Goal: Task Accomplishment & Management: Manage account settings

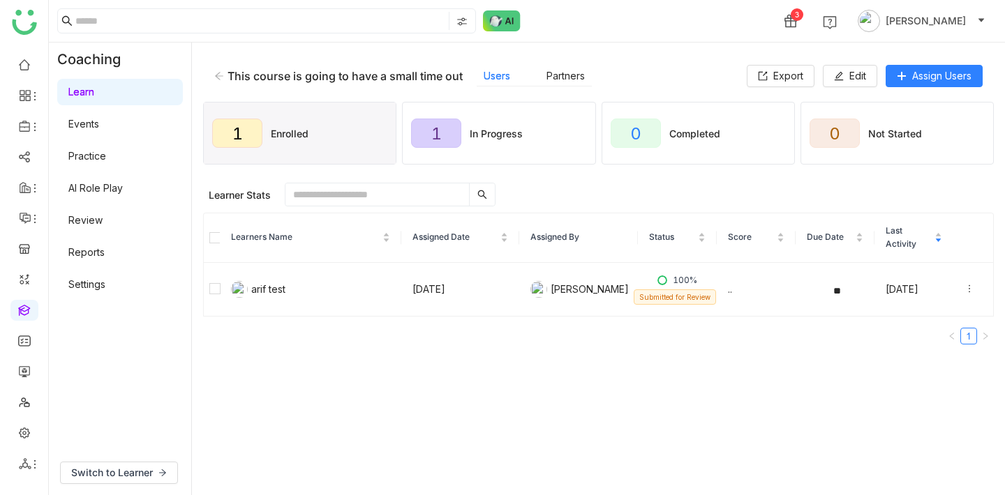
click at [844, 76] on button "Edit" at bounding box center [850, 76] width 54 height 22
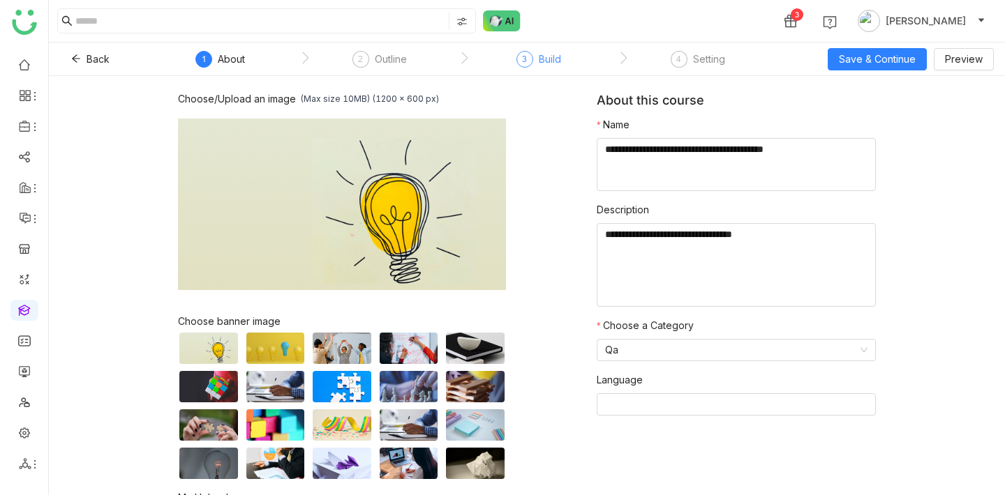
click at [545, 61] on div "Build" at bounding box center [550, 59] width 22 height 17
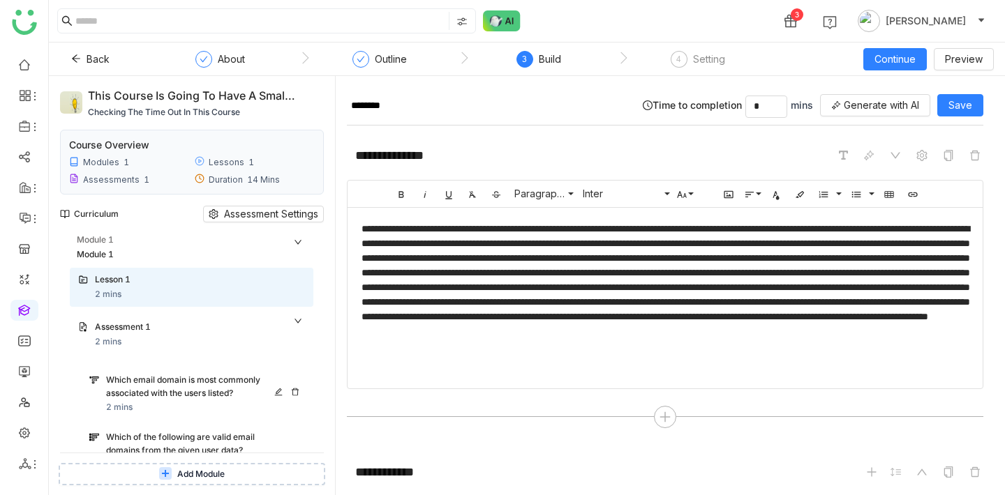
click at [150, 376] on div "Which email domain is most commonly associated with the users listed?" at bounding box center [193, 387] width 175 height 27
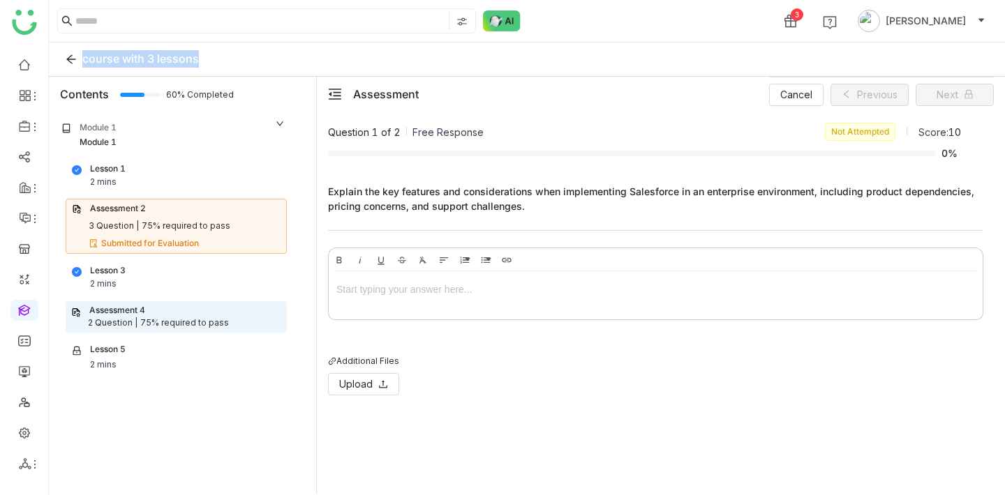
drag, startPoint x: 200, startPoint y: 57, endPoint x: 84, endPoint y: 54, distance: 116.6
click at [84, 54] on div "course with 3 lessons" at bounding box center [527, 60] width 956 height 34
copy span "course with 3 lessons"
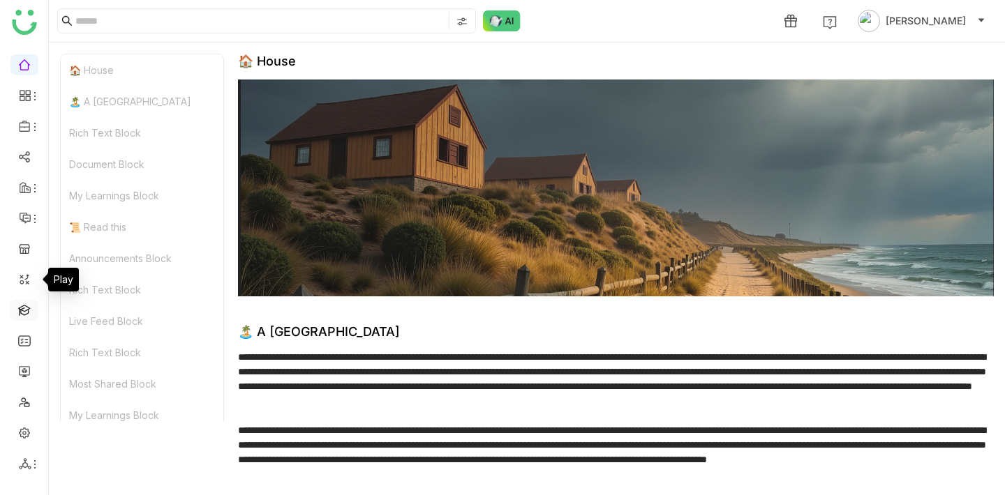
click at [30, 304] on link at bounding box center [24, 310] width 13 height 12
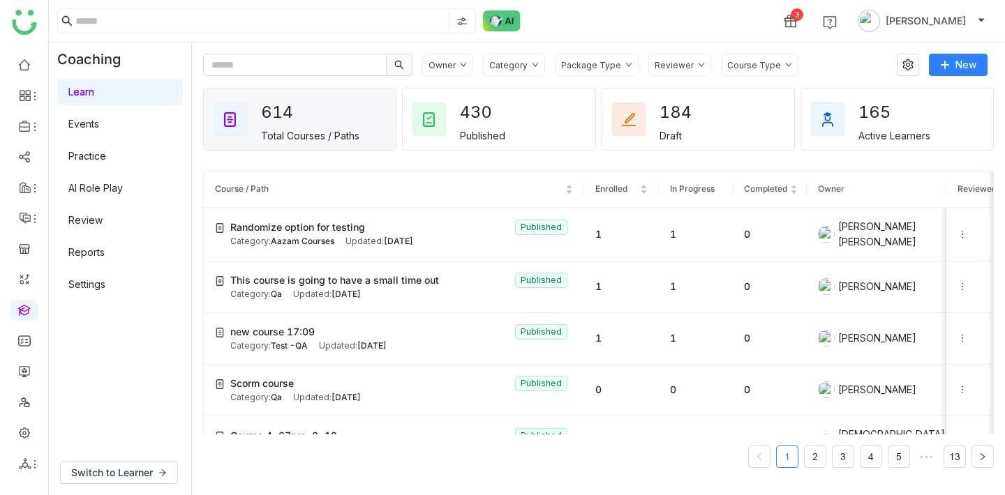
click at [281, 53] on div "Owner Category Package Type Reviewer Course Type New 614 Total Courses / Paths …" at bounding box center [598, 269] width 813 height 453
click at [281, 59] on input "text" at bounding box center [295, 65] width 184 height 22
paste input "**********"
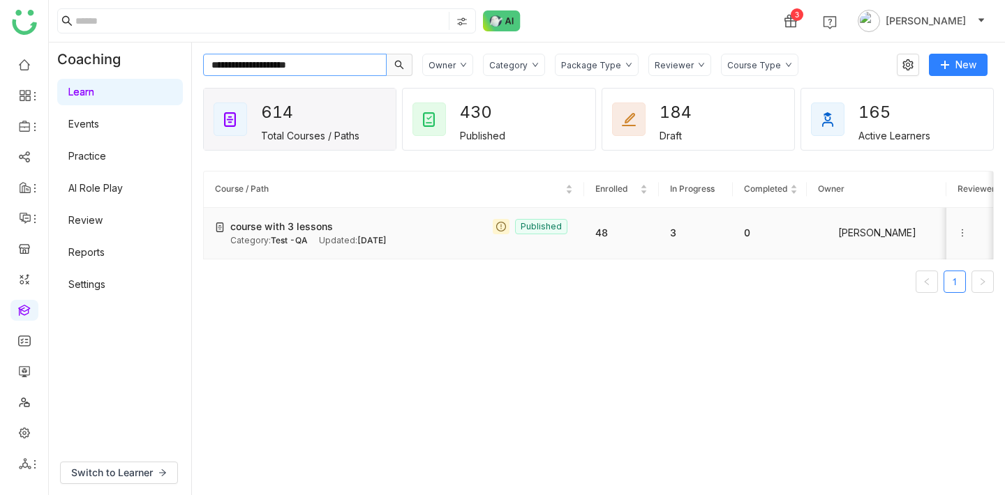
type input "**********"
click at [729, 225] on td "3" at bounding box center [696, 234] width 74 height 52
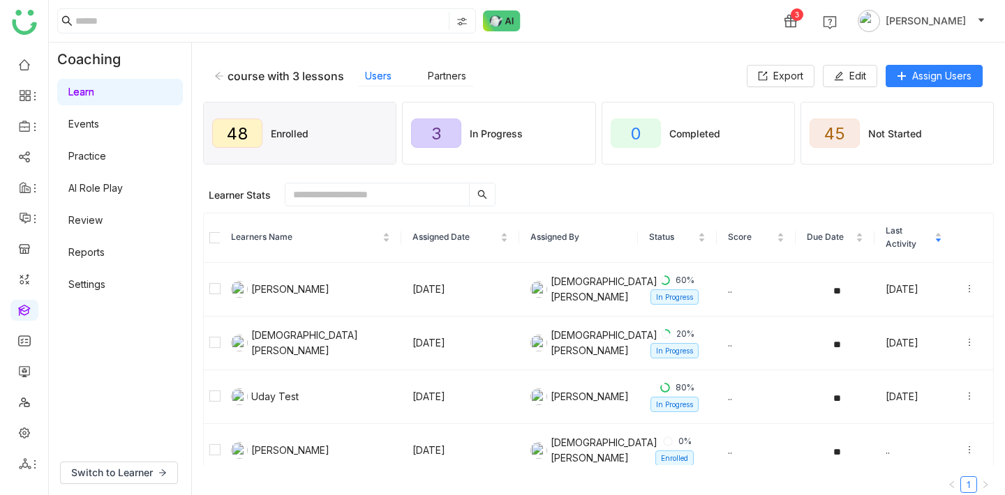
click at [94, 221] on link "Review" at bounding box center [85, 220] width 34 height 12
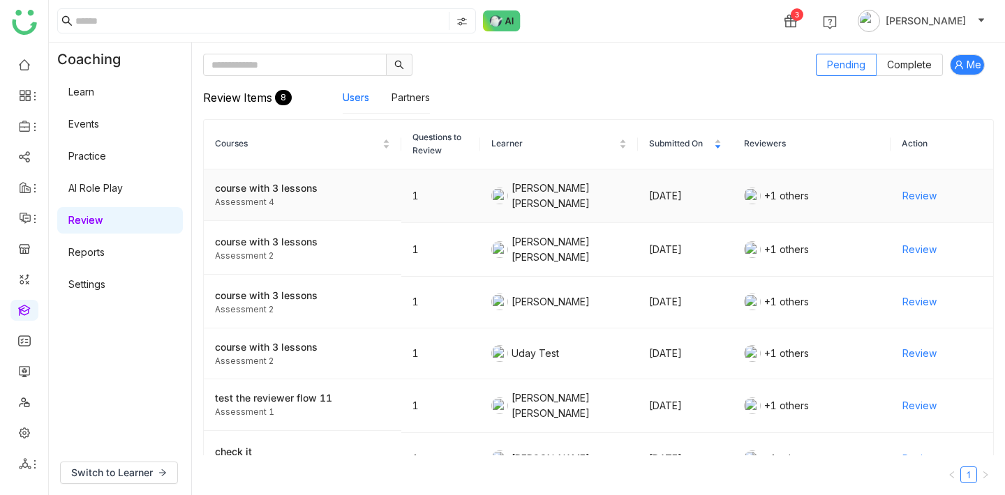
click at [932, 193] on span "Review" at bounding box center [919, 195] width 34 height 15
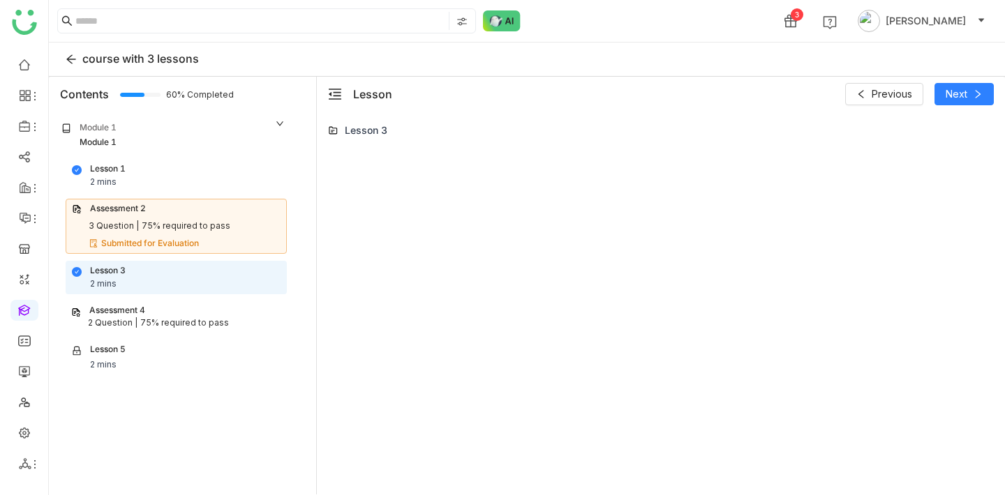
click at [181, 312] on div "Assessment 4" at bounding box center [176, 310] width 210 height 13
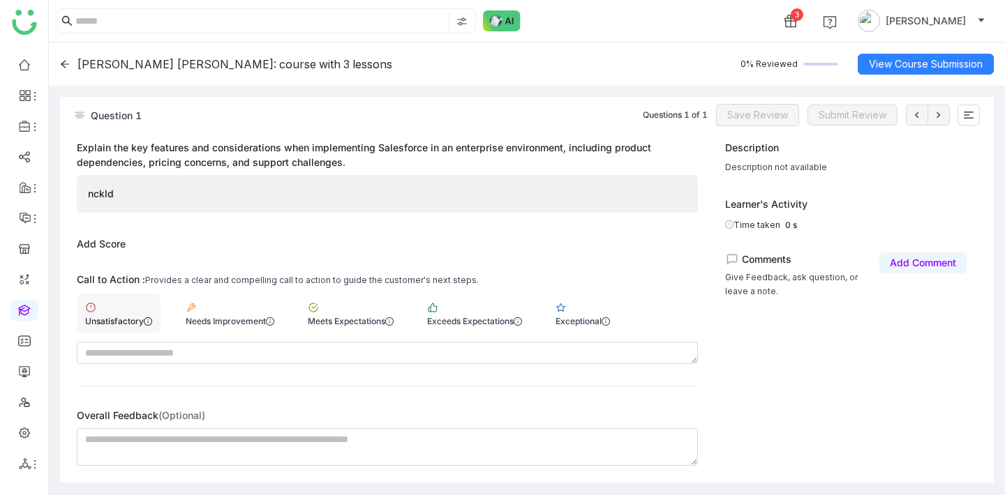
click at [124, 313] on div "Unsatisfactory" at bounding box center [119, 314] width 84 height 40
click at [779, 112] on span "Save Review" at bounding box center [757, 114] width 61 height 15
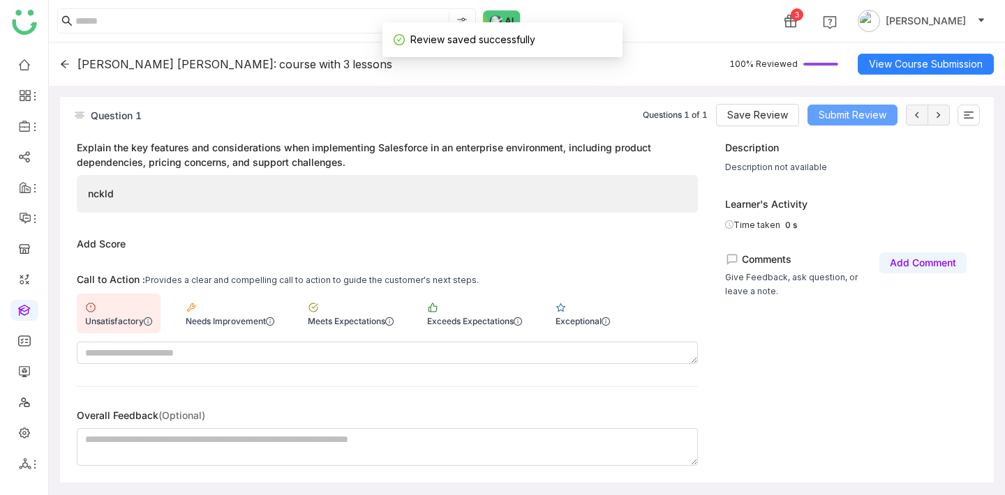
click at [869, 113] on span "Submit Review" at bounding box center [853, 114] width 68 height 15
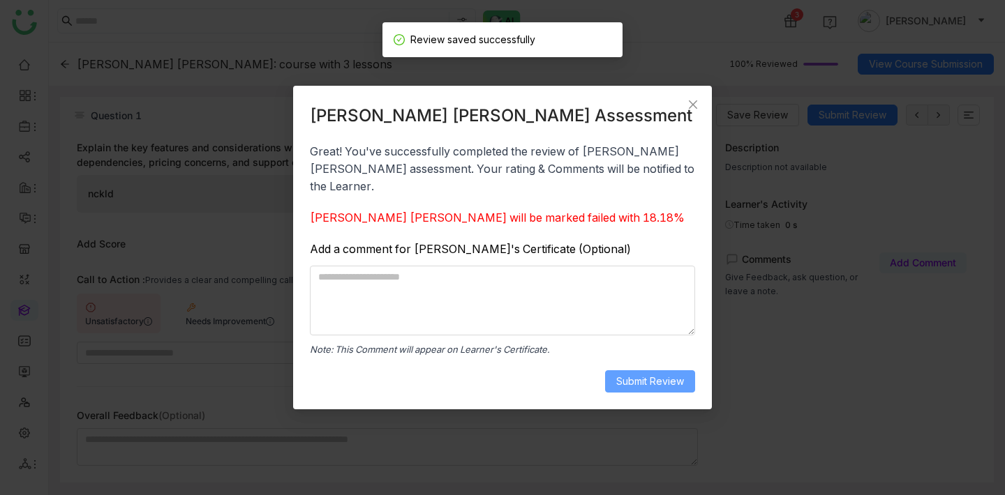
click at [685, 372] on button "Submit Review" at bounding box center [650, 382] width 90 height 22
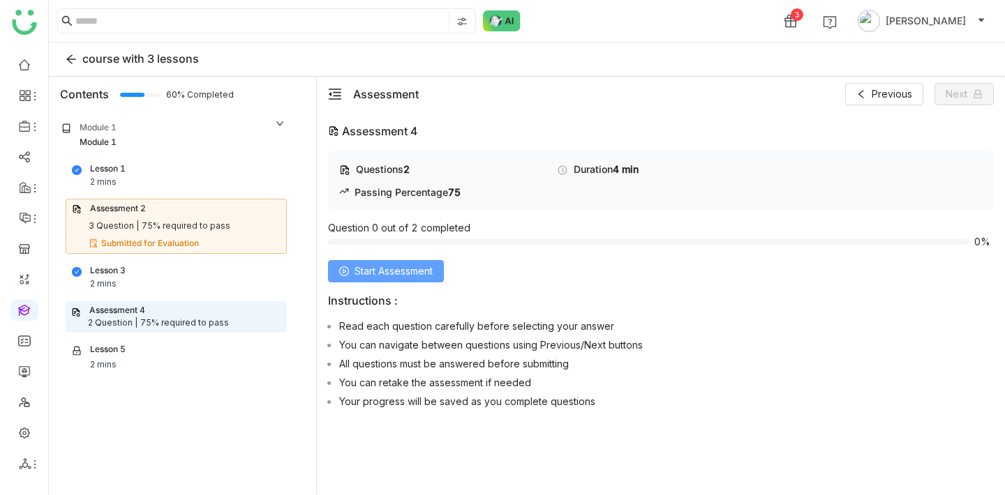
click at [415, 271] on span "Start Assessment" at bounding box center [393, 271] width 78 height 15
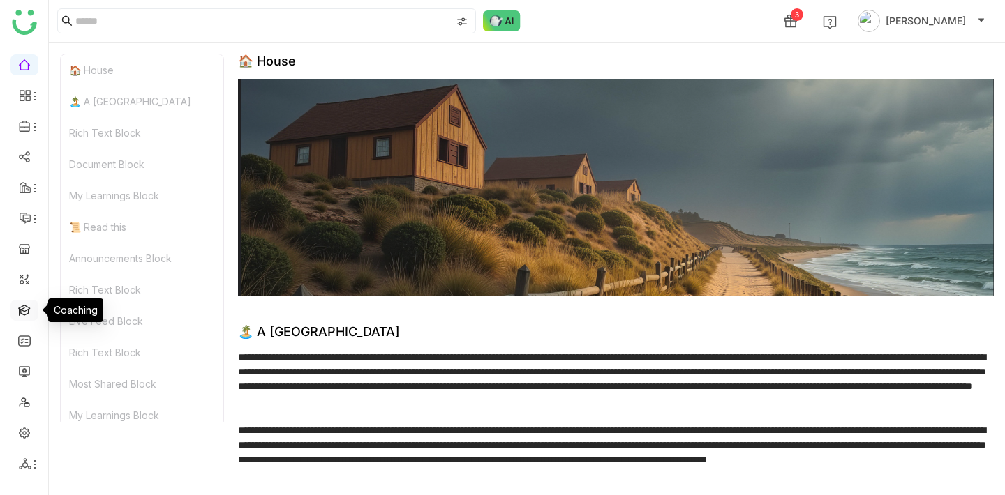
click at [29, 313] on link at bounding box center [24, 310] width 13 height 12
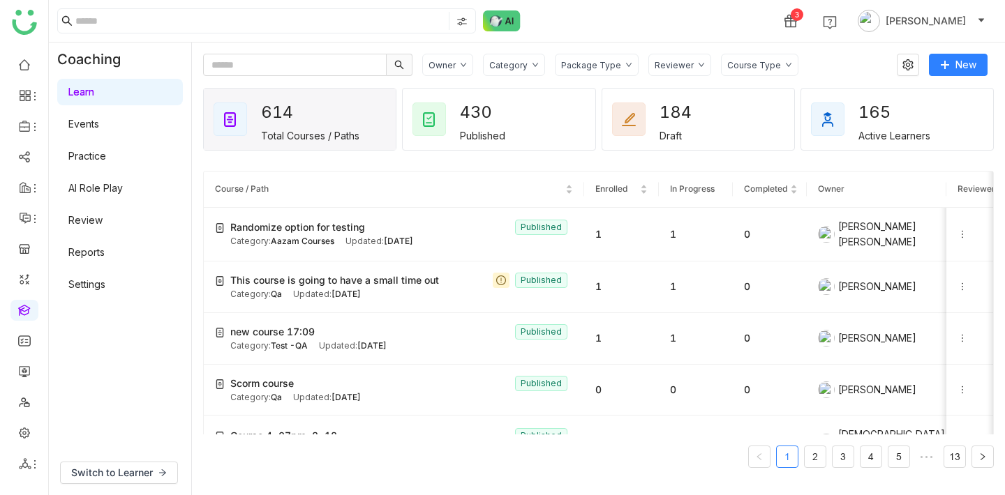
click at [99, 127] on link "Events" at bounding box center [83, 124] width 31 height 12
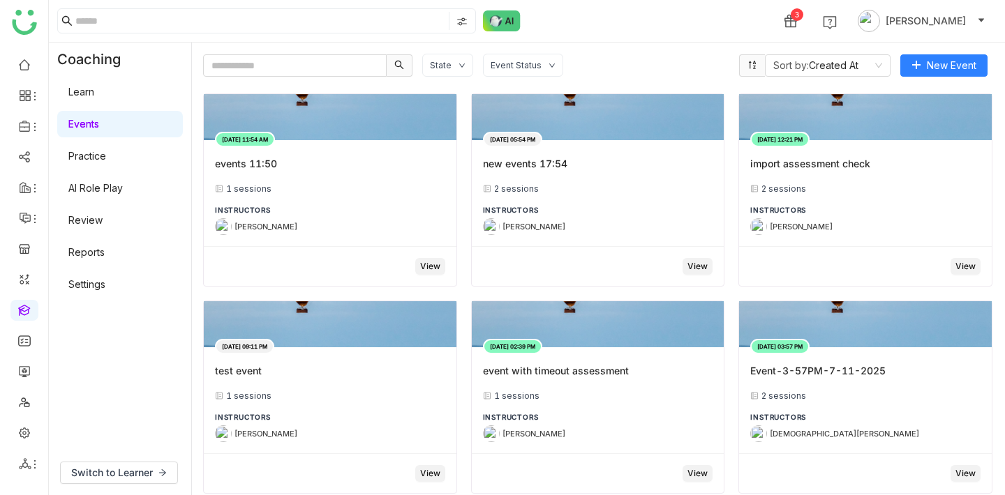
click at [91, 98] on link "Learn" at bounding box center [81, 92] width 26 height 12
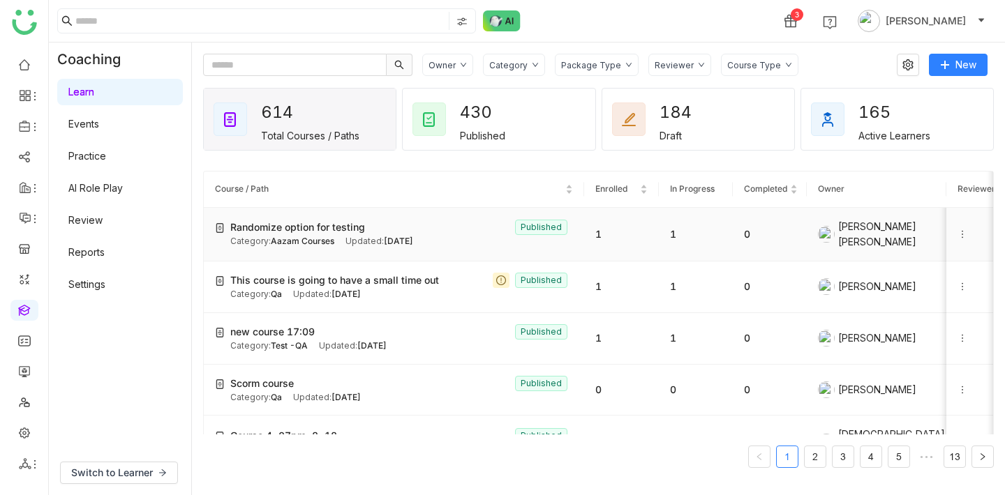
click at [353, 222] on span "Randomize option for testing" at bounding box center [297, 227] width 135 height 15
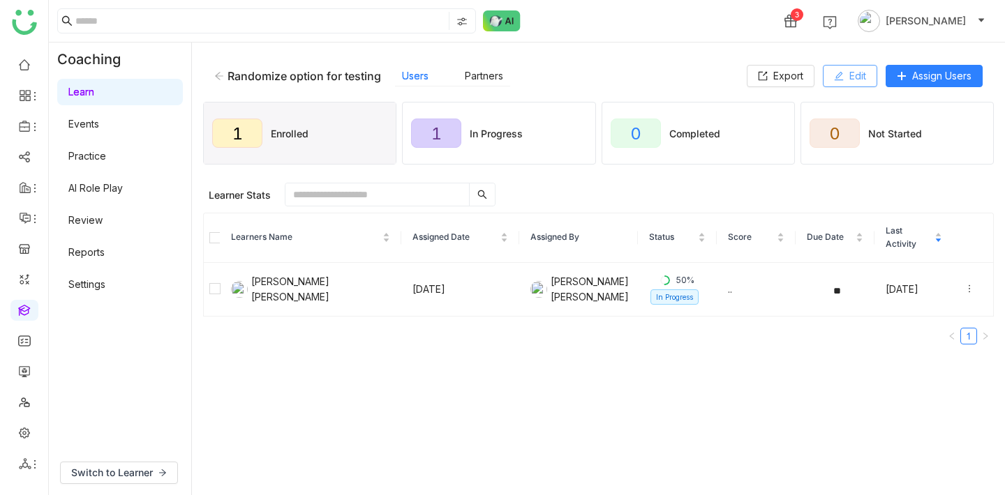
click at [865, 78] on button "Edit" at bounding box center [850, 76] width 54 height 22
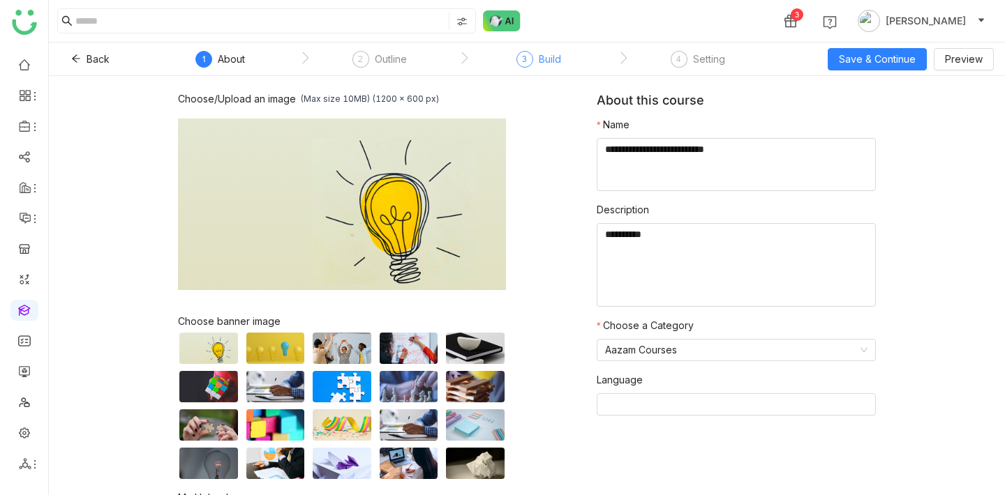
click at [527, 59] on div "3" at bounding box center [524, 59] width 17 height 17
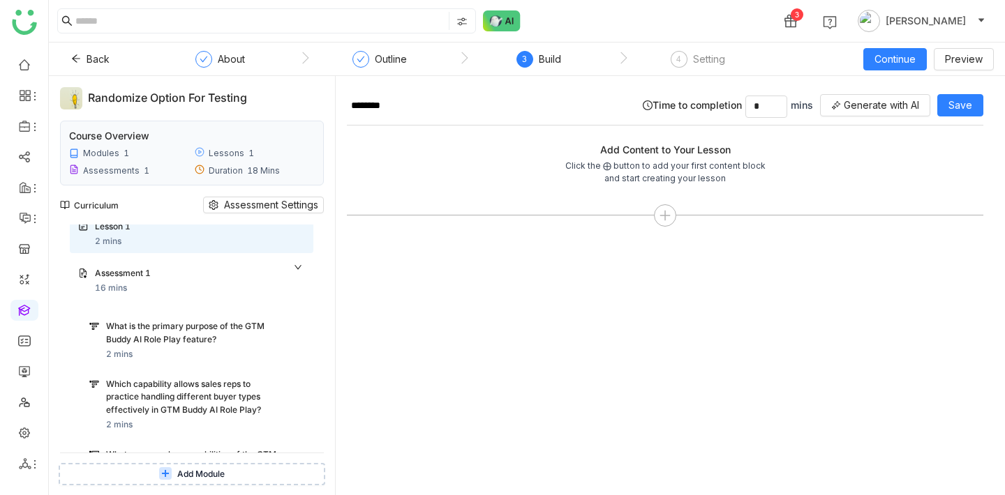
scroll to position [44, 0]
click at [248, 280] on div "Assessment 1" at bounding box center [187, 274] width 185 height 13
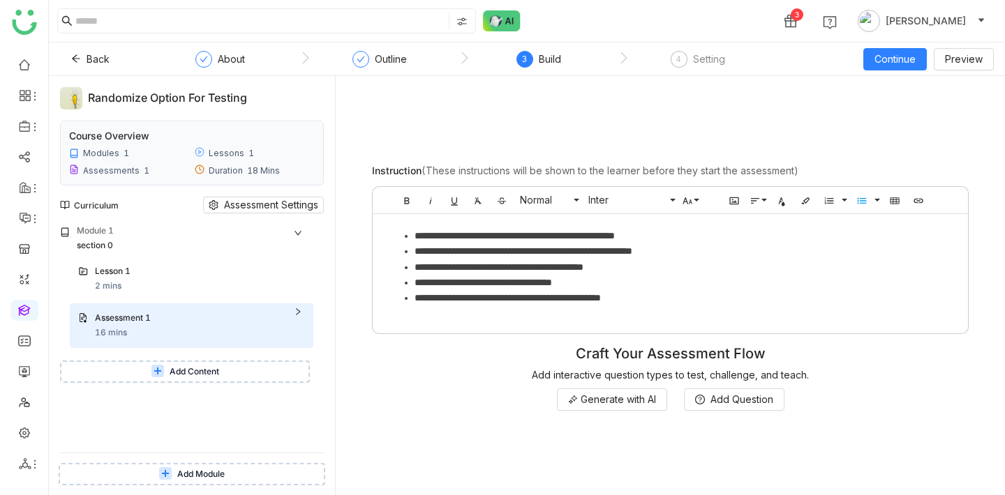
click at [215, 366] on span "Add Content" at bounding box center [195, 372] width 50 height 13
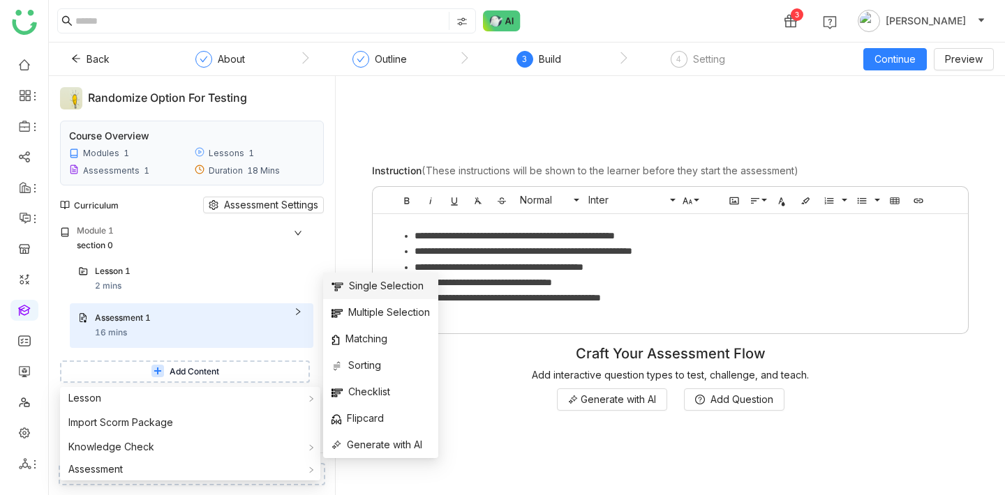
click at [394, 288] on span "Single Selection" at bounding box center [377, 285] width 92 height 15
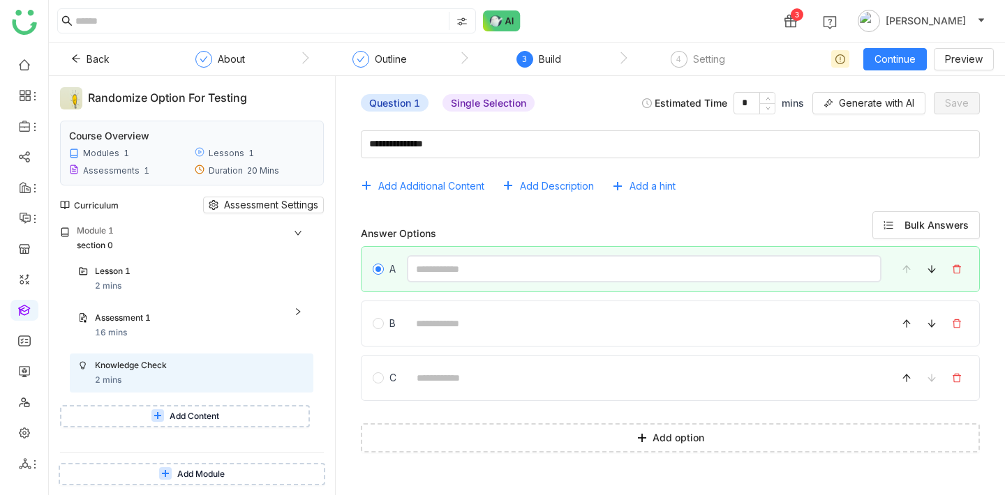
click at [428, 266] on input at bounding box center [644, 268] width 475 height 27
type input "*******"
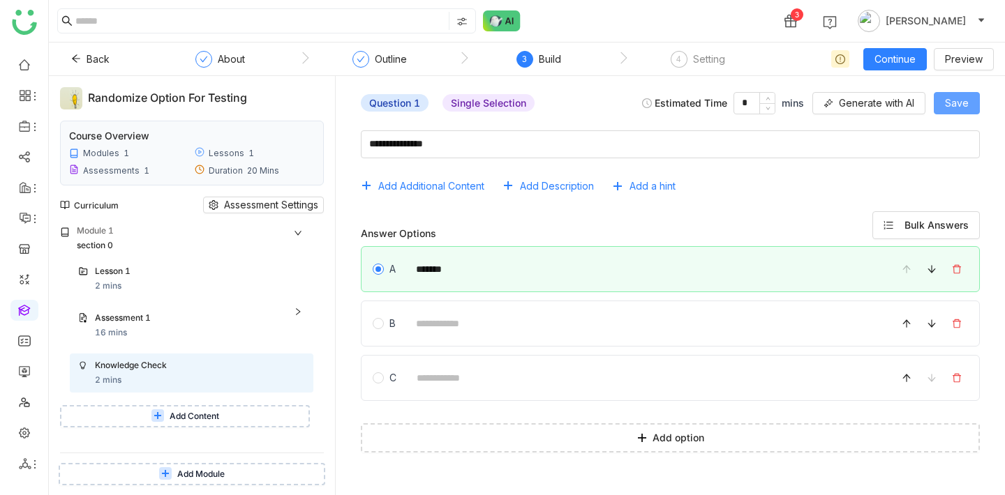
click at [947, 100] on span "Save" at bounding box center [957, 103] width 24 height 15
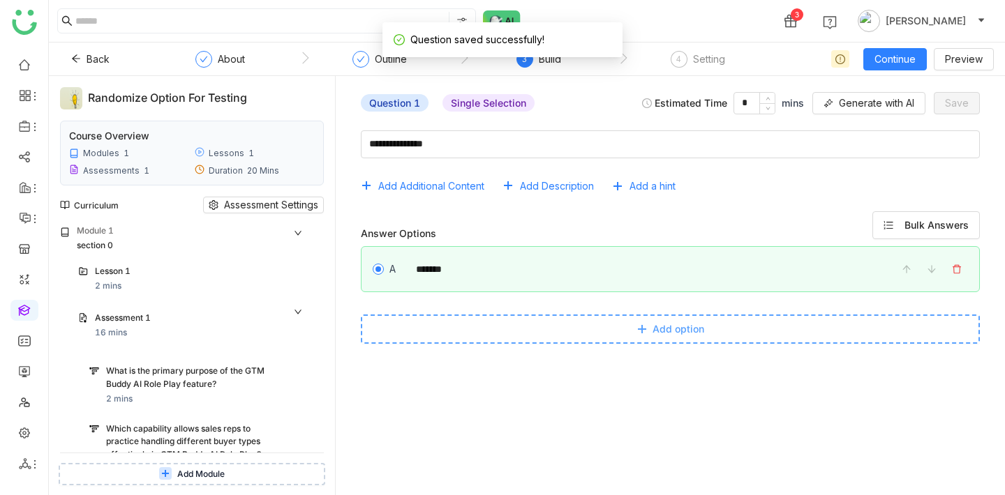
click at [527, 325] on button "Add option" at bounding box center [670, 329] width 619 height 29
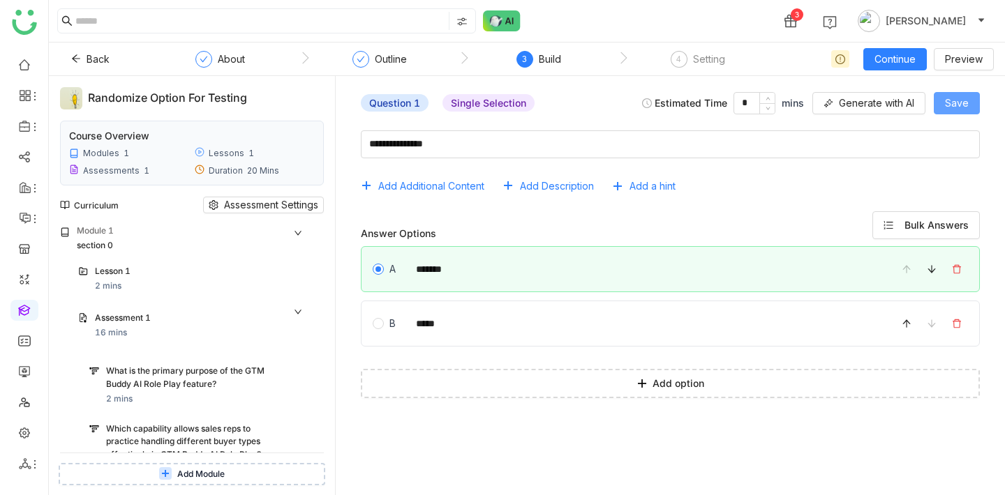
type input "*****"
click at [955, 105] on span "Save" at bounding box center [957, 103] width 24 height 15
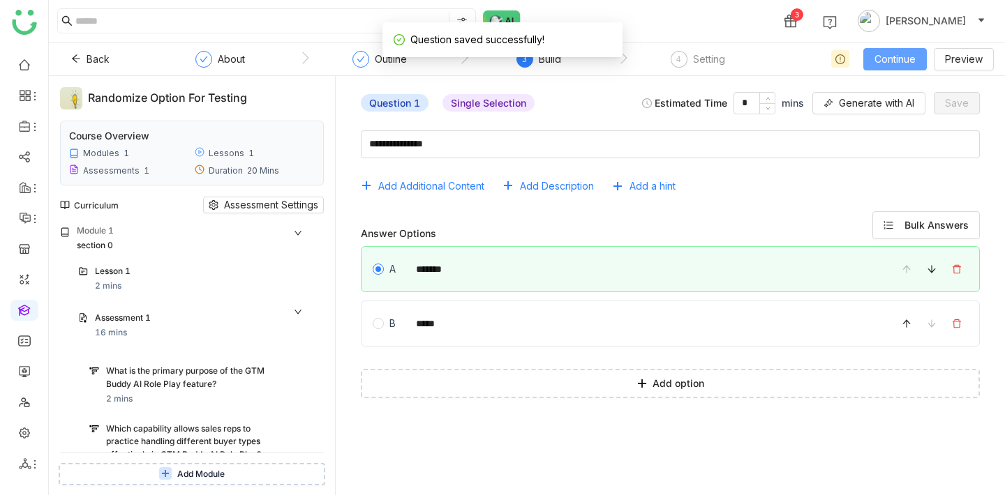
click at [918, 57] on button "Continue" at bounding box center [895, 59] width 64 height 22
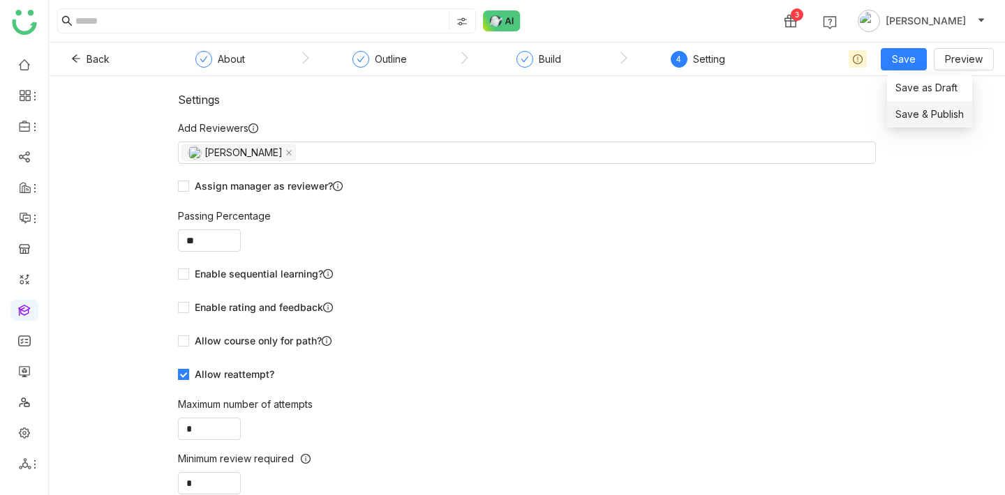
click at [925, 119] on span "Save & Publish" at bounding box center [929, 114] width 68 height 15
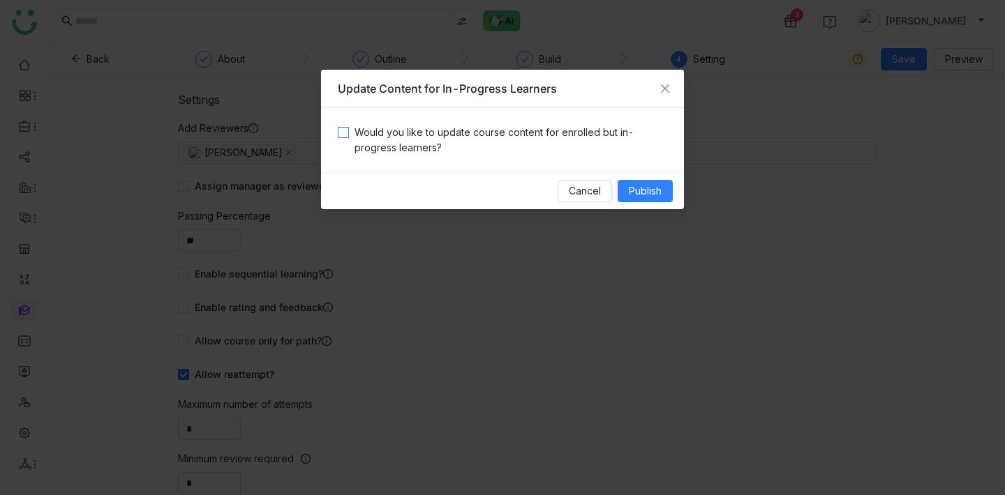
click at [595, 136] on span "Would you like to update course content for enrolled but in-progress learners?" at bounding box center [508, 140] width 318 height 31
click at [666, 199] on button "Publish" at bounding box center [645, 191] width 55 height 22
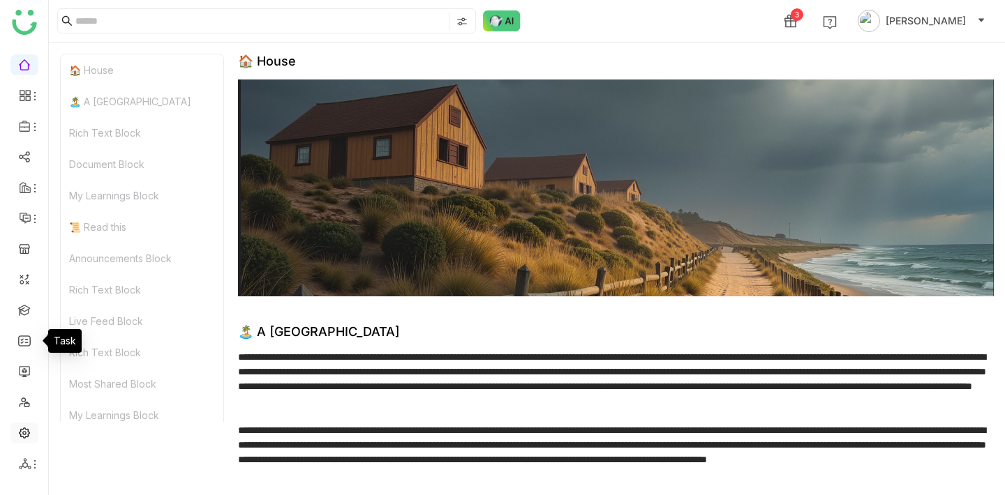
click at [31, 433] on link at bounding box center [24, 432] width 13 height 12
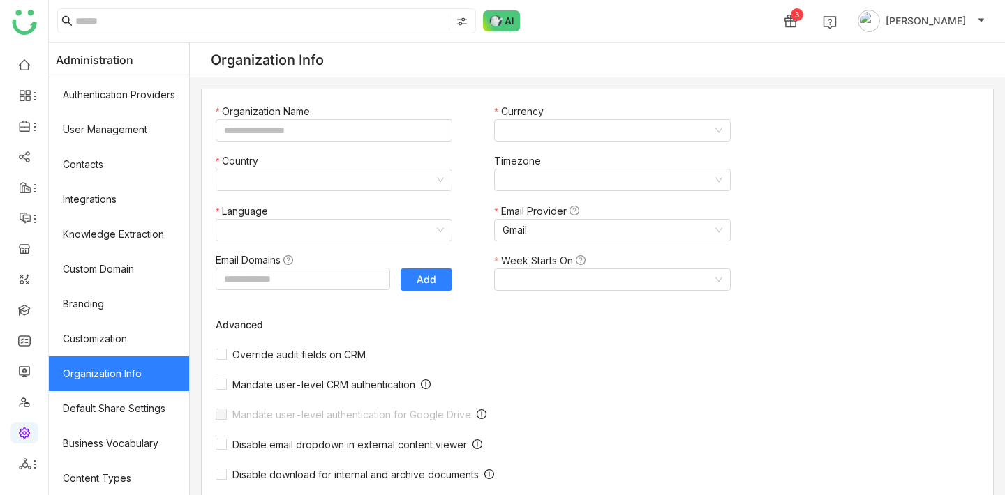
type input "*******"
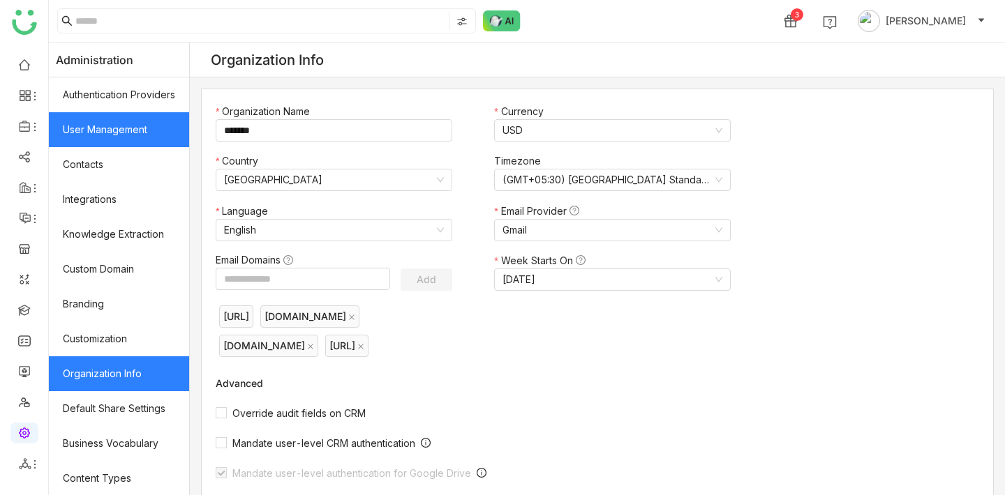
click at [105, 135] on link "User Management" at bounding box center [119, 129] width 140 height 35
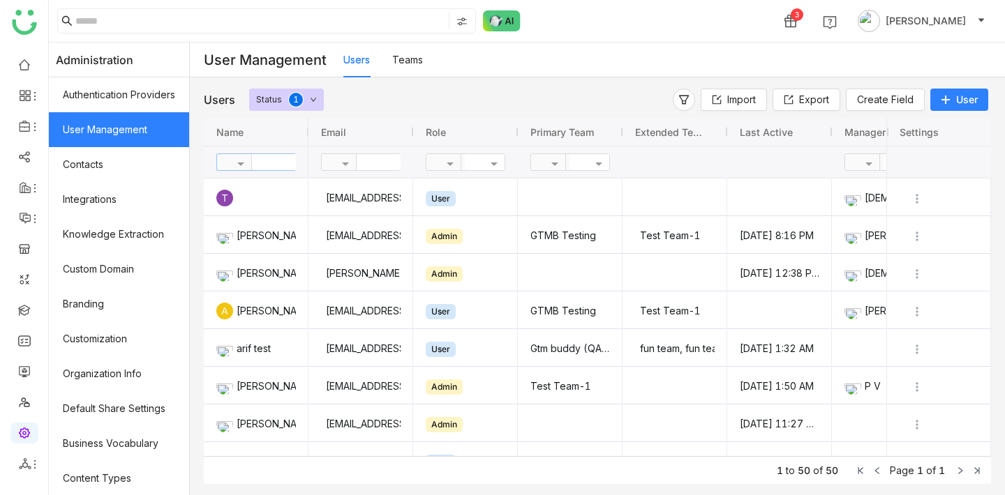
click at [278, 158] on input "text" at bounding box center [302, 162] width 101 height 16
type input "***"
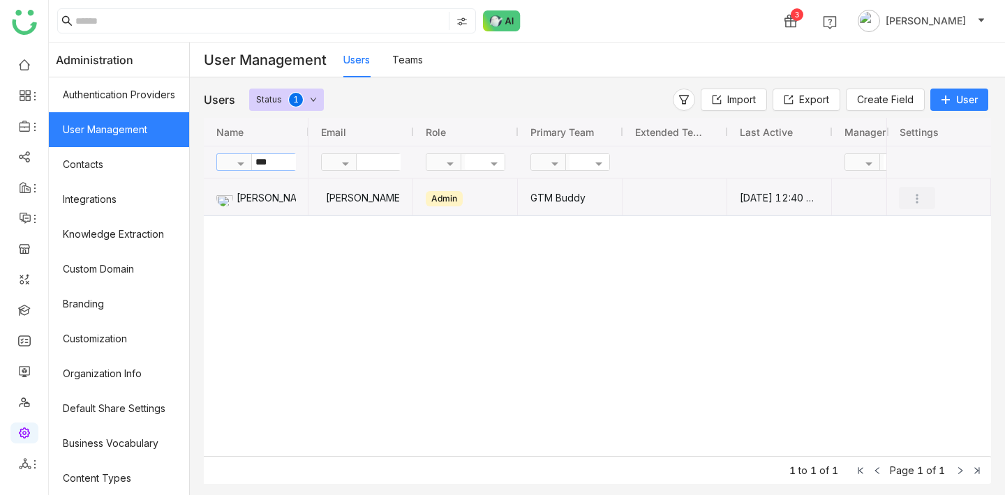
click at [916, 197] on img "Press SPACE to select this row." at bounding box center [917, 199] width 14 height 14
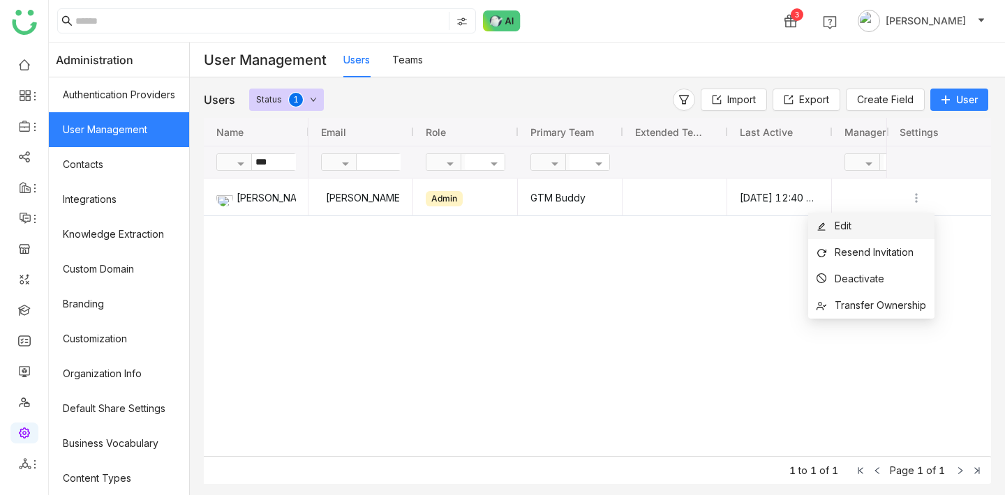
click at [897, 229] on li "Edit" at bounding box center [871, 226] width 126 height 27
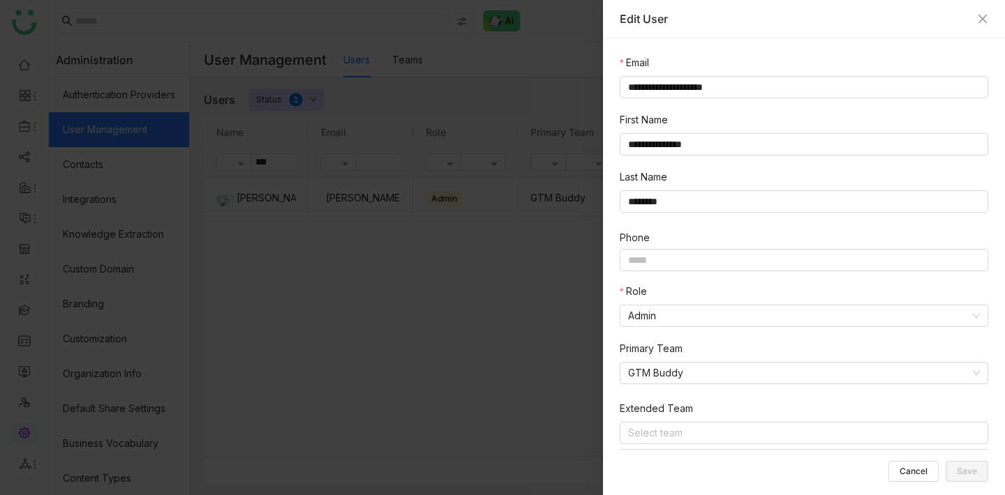
click at [795, 329] on div "Role Admin" at bounding box center [807, 312] width 374 height 57
click at [791, 320] on nz-select-item "Admin" at bounding box center [804, 316] width 352 height 21
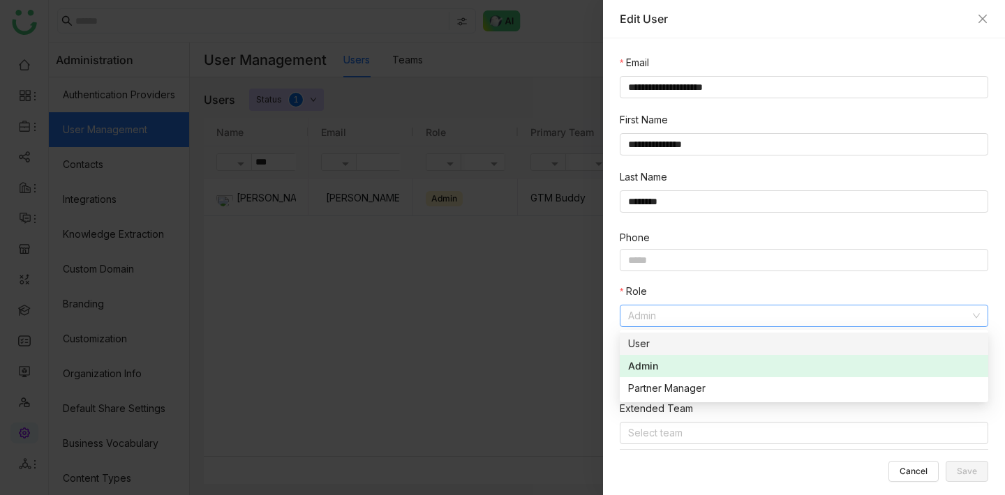
click at [734, 346] on div "User" at bounding box center [804, 343] width 352 height 15
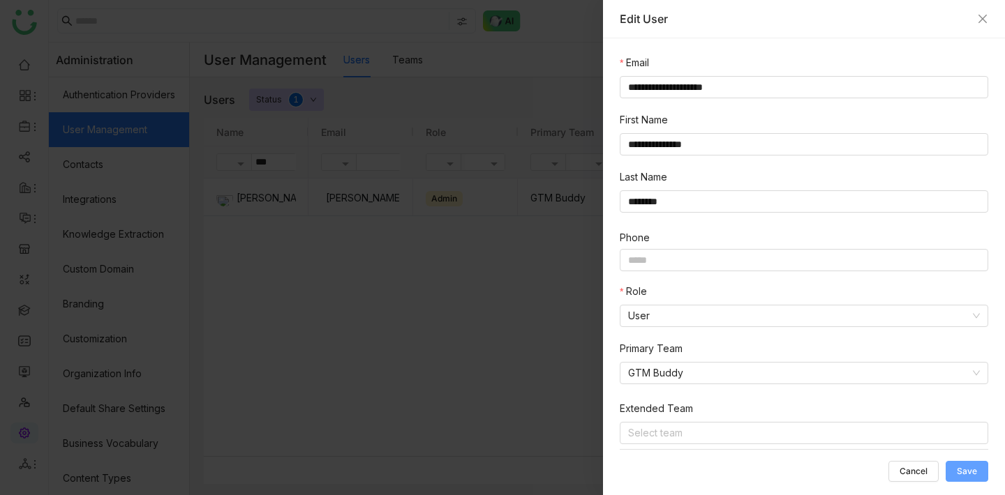
click at [985, 472] on button "Save" at bounding box center [967, 471] width 43 height 21
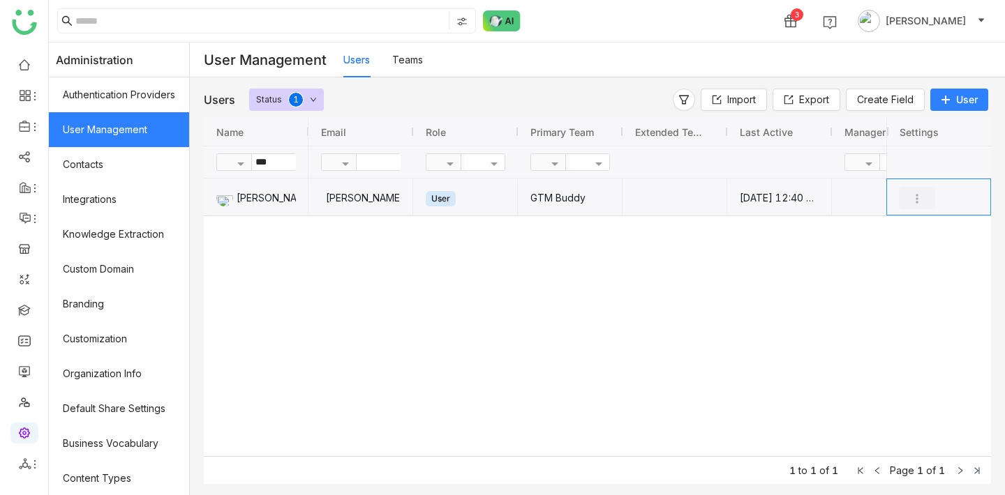
click at [914, 196] on img "Press SPACE to select this row." at bounding box center [917, 199] width 14 height 14
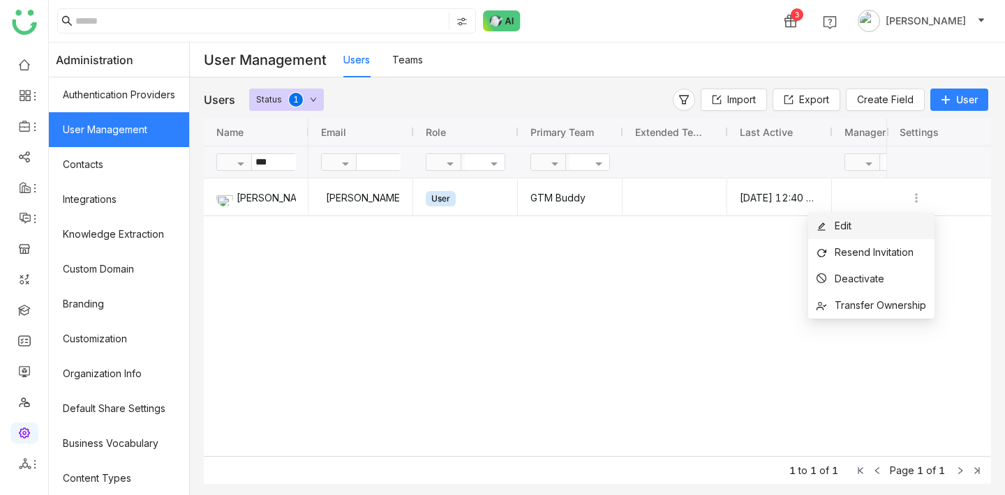
click at [874, 230] on li "Edit" at bounding box center [871, 226] width 126 height 27
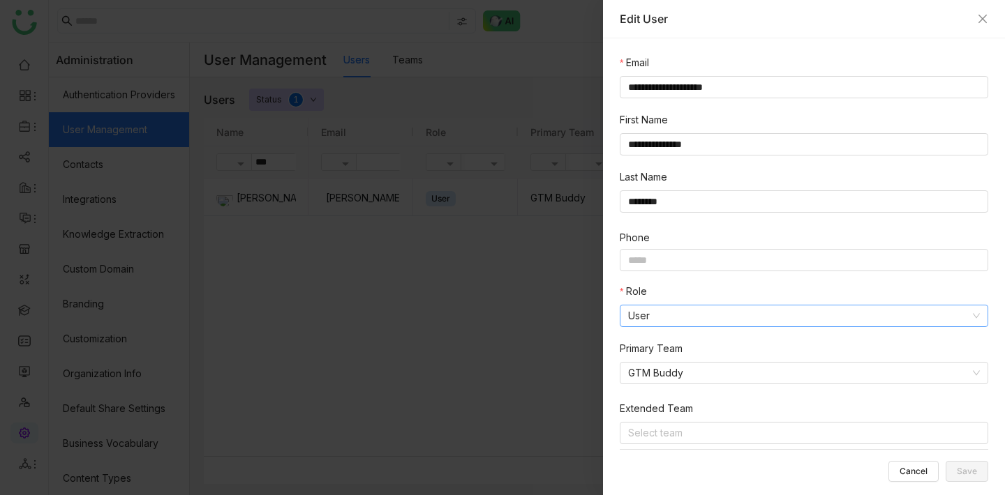
click at [717, 312] on nz-select-item "User" at bounding box center [804, 316] width 352 height 21
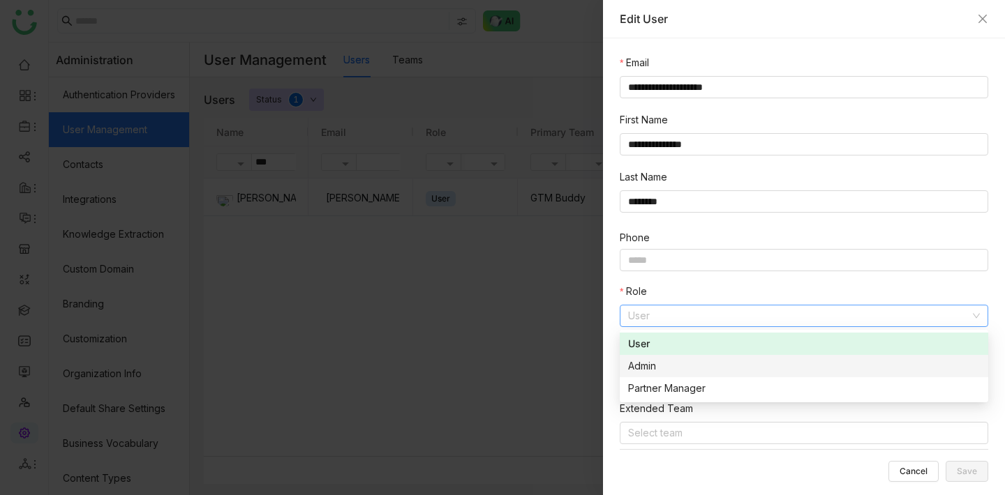
click at [701, 367] on div "Admin" at bounding box center [804, 366] width 352 height 15
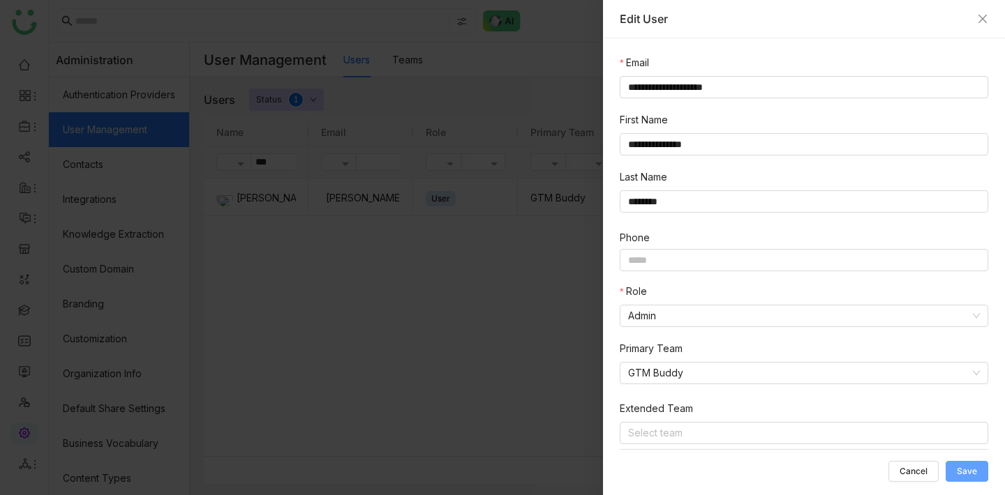
click at [982, 470] on button "Save" at bounding box center [967, 471] width 43 height 21
